Goal: Find contact information: Find contact information

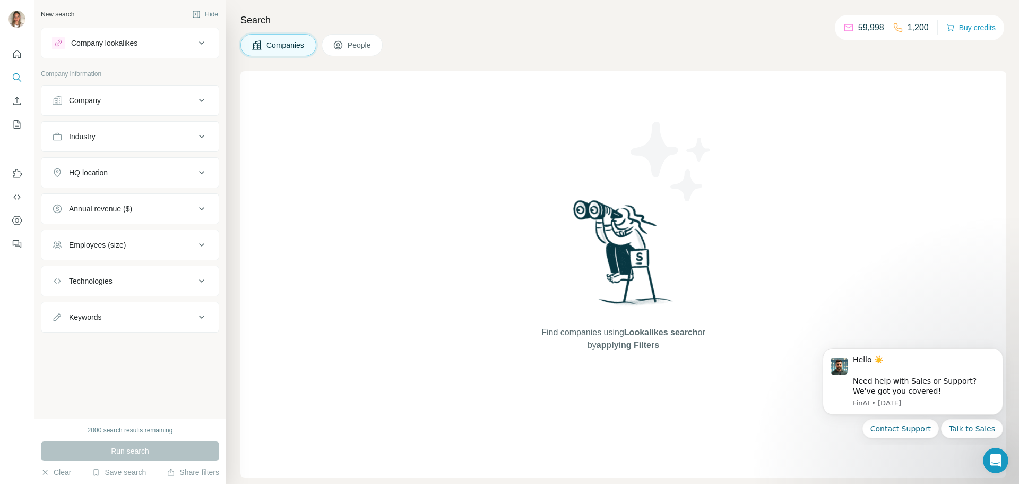
click at [141, 102] on div "Company" at bounding box center [123, 100] width 143 height 11
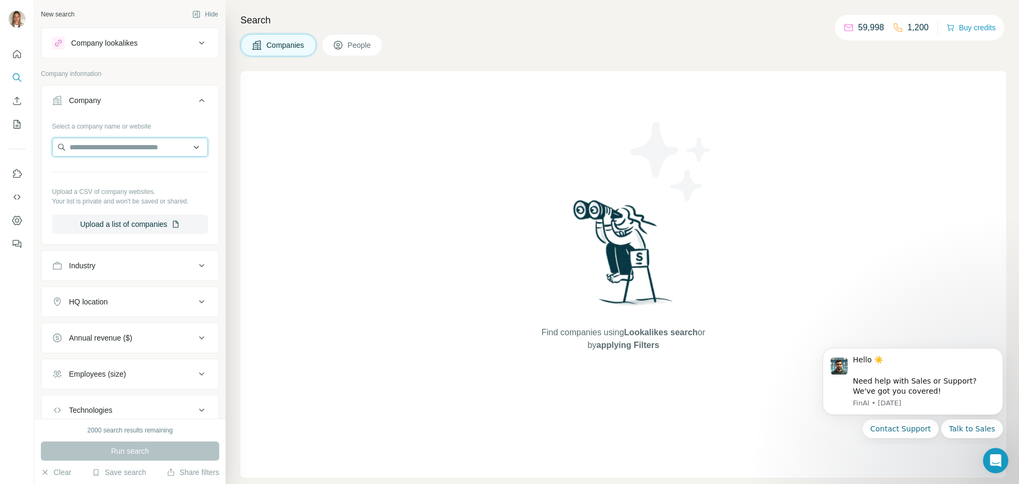
click at [115, 148] on input "text" at bounding box center [130, 146] width 156 height 19
type input "********"
click at [114, 178] on p "[DOMAIN_NAME]" at bounding box center [107, 181] width 51 height 10
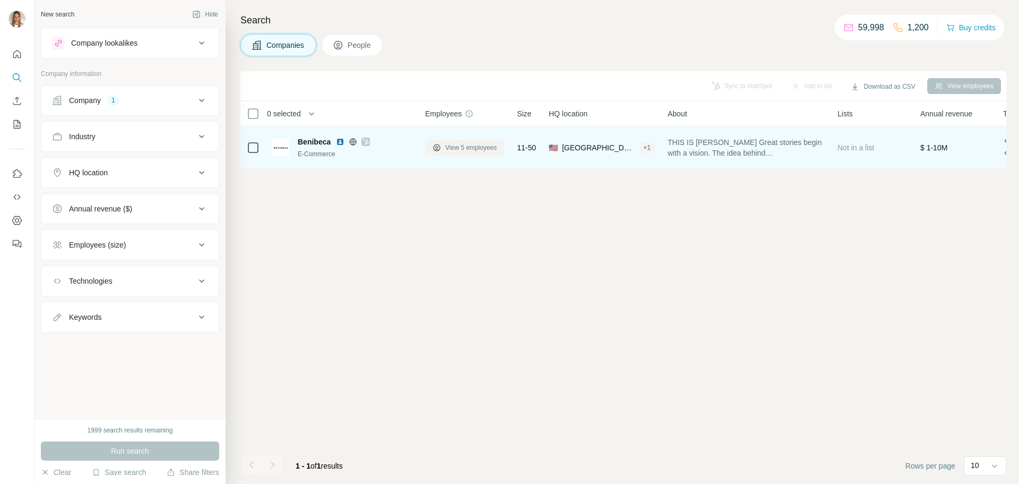
click at [484, 146] on span "View 5 employees" at bounding box center [470, 148] width 51 height 10
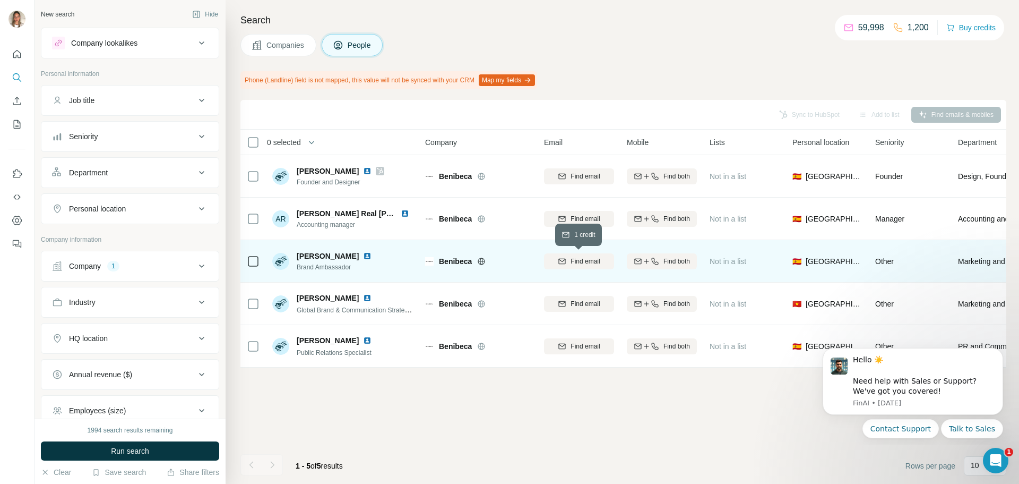
click at [585, 259] on span "Find email" at bounding box center [585, 261] width 29 height 10
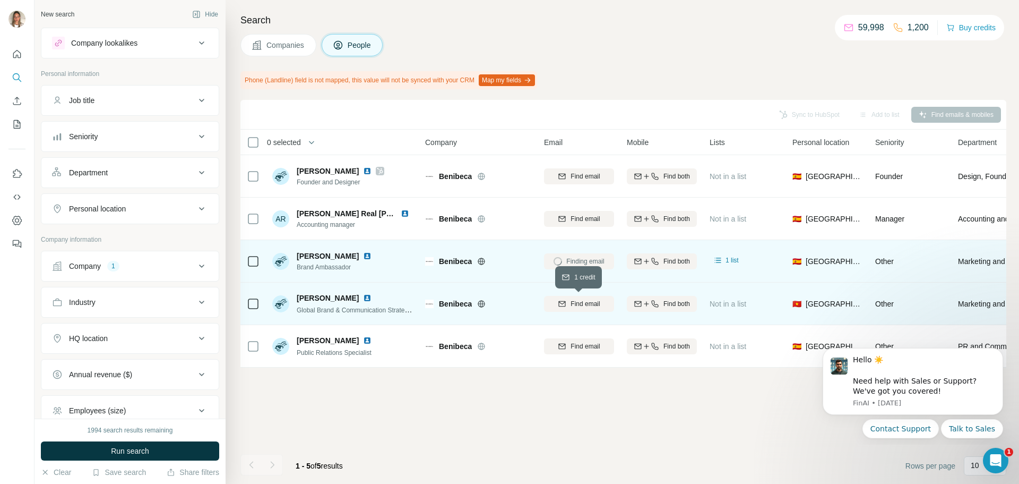
click at [573, 305] on span "Find email" at bounding box center [585, 304] width 29 height 10
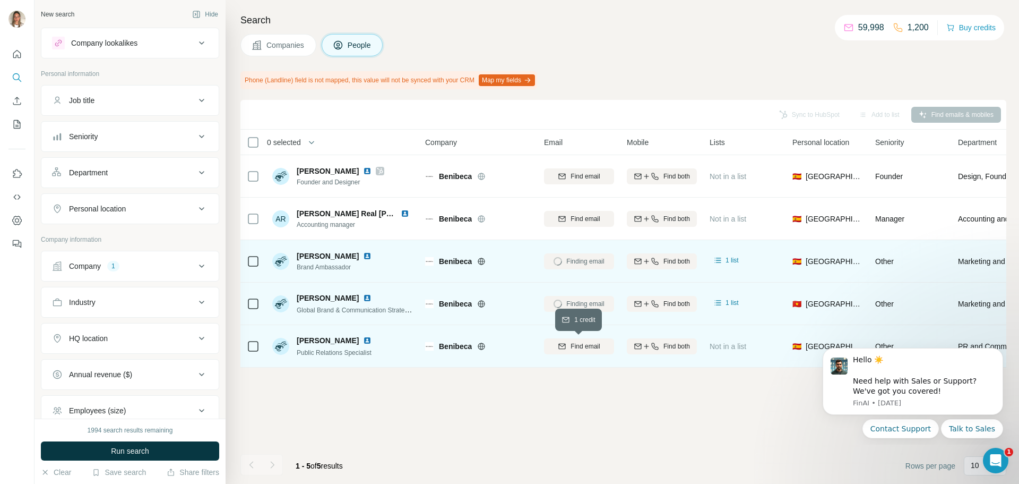
click at [582, 346] on span "Find email" at bounding box center [585, 346] width 29 height 10
